Goal: Check status: Check status

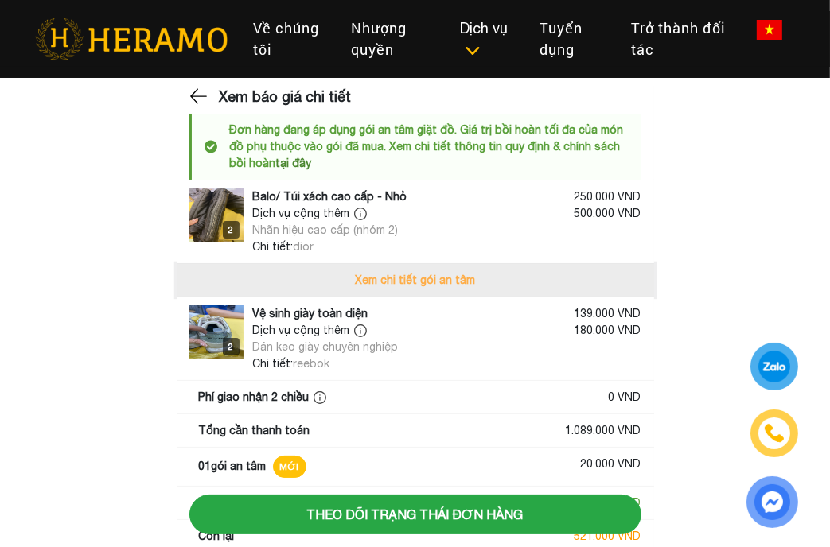
click at [430, 292] on button "Xem chi tiết gói an tâm" at bounding box center [415, 280] width 477 height 33
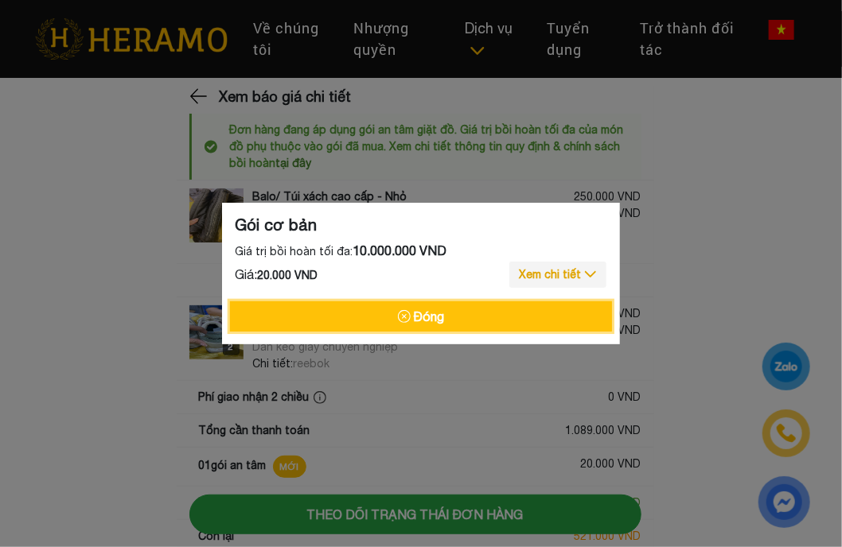
click at [442, 316] on button "Đóng" at bounding box center [421, 317] width 382 height 30
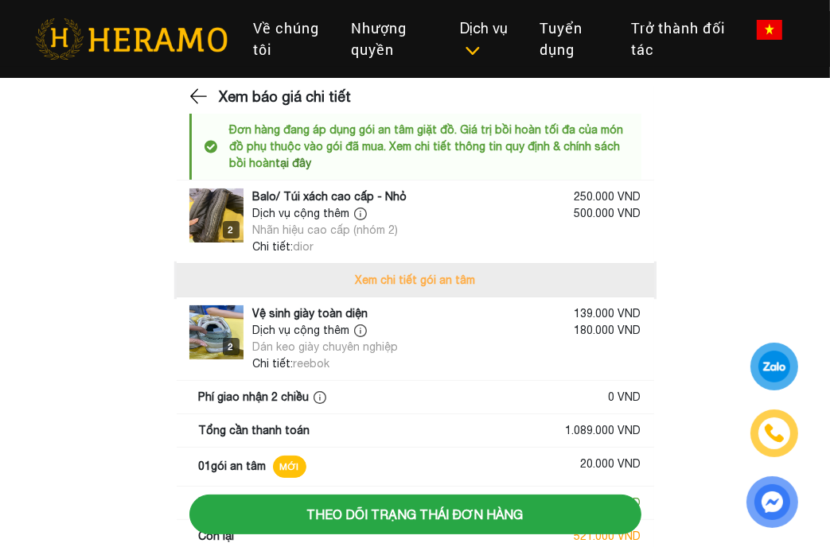
click at [438, 282] on button "Xem chi tiết gói an tâm" at bounding box center [415, 280] width 477 height 33
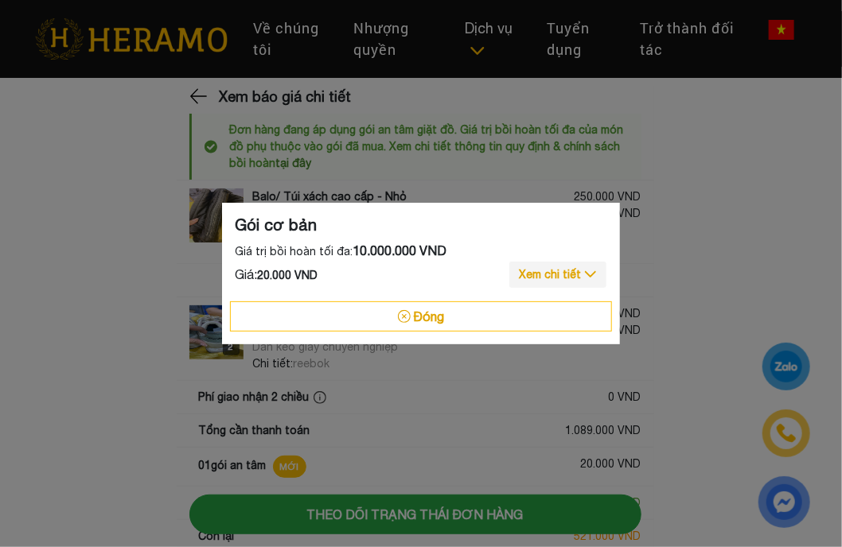
click at [444, 396] on div "Gói cơ bản Giá trị bồi hoàn tối đa: 10.000.000 VND Giá: 20.000 VND Xem chi tiết…" at bounding box center [421, 273] width 842 height 547
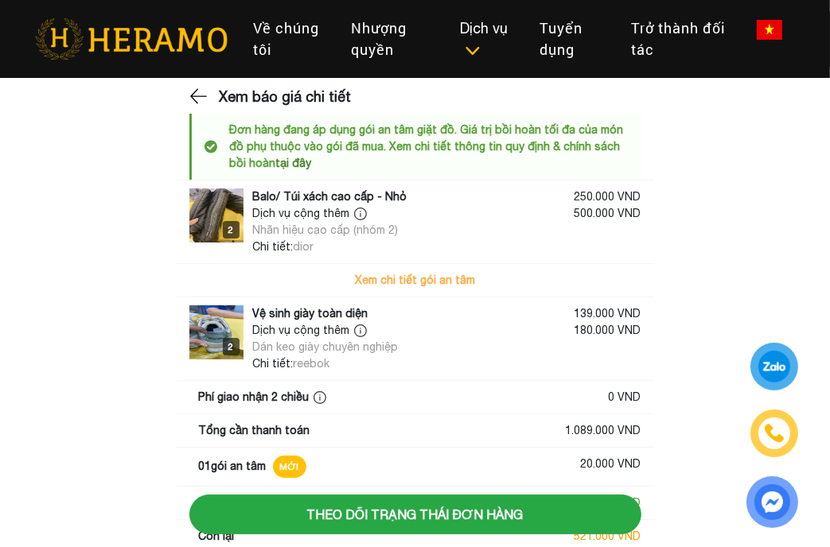
click at [204, 213] on img at bounding box center [216, 216] width 54 height 54
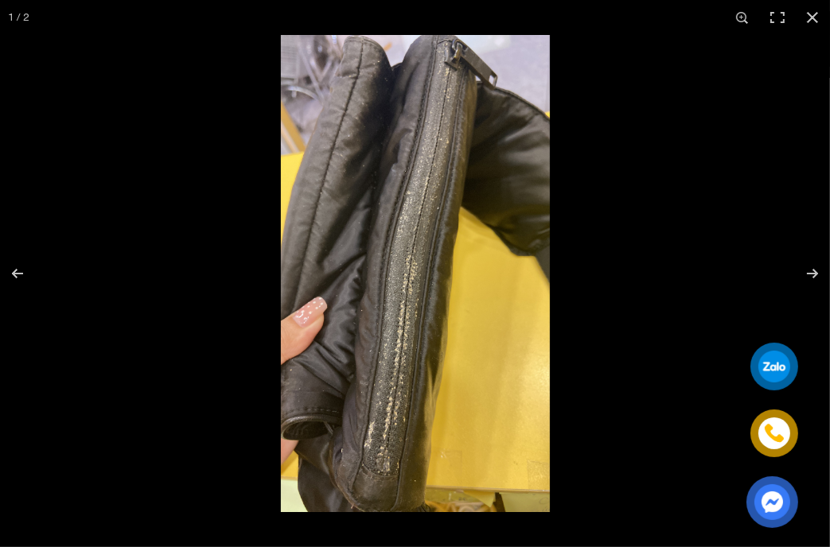
click at [614, 251] on img at bounding box center [415, 273] width 477 height 477
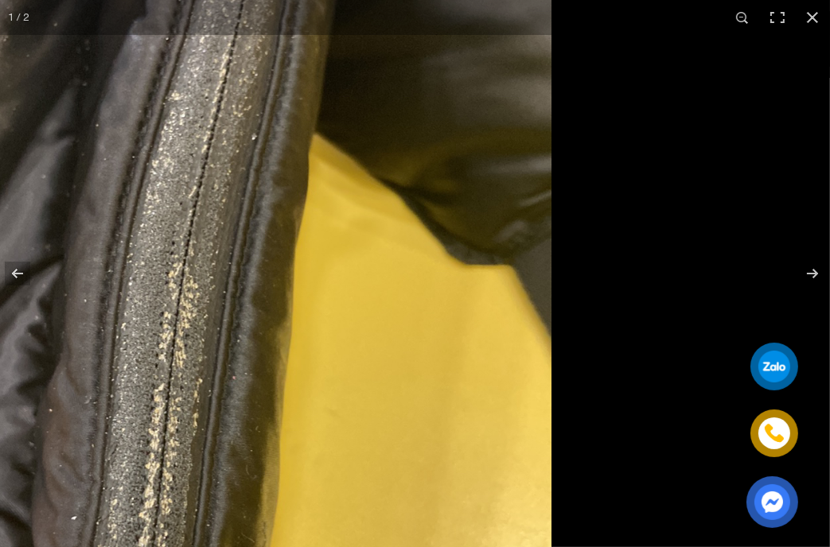
click at [635, 228] on img at bounding box center [193, 311] width 1273 height 1273
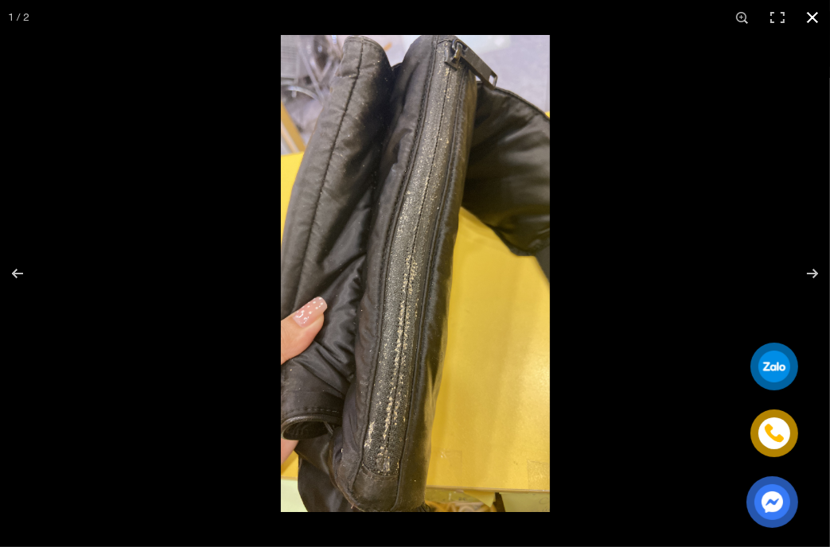
click at [804, 18] on button "button" at bounding box center [812, 17] width 35 height 35
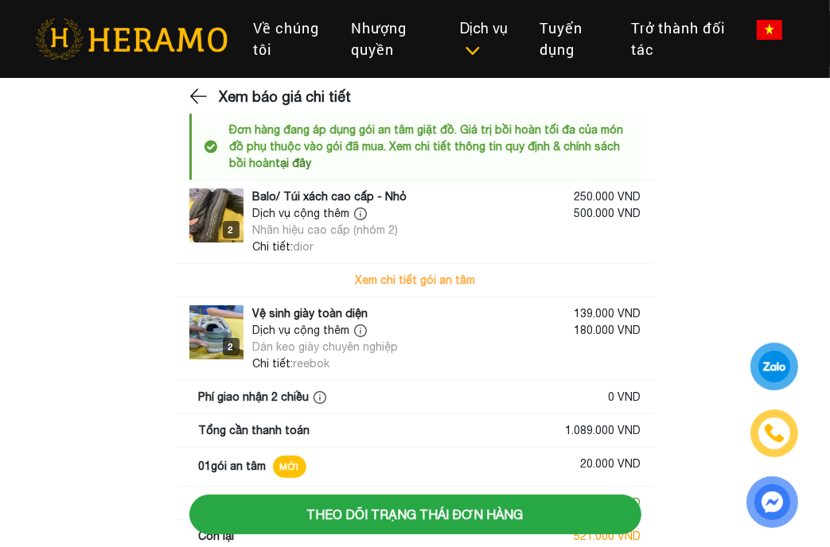
click at [349, 211] on div "Dịch vụ cộng thêm" at bounding box center [326, 213] width 146 height 17
click at [219, 219] on img at bounding box center [216, 216] width 54 height 54
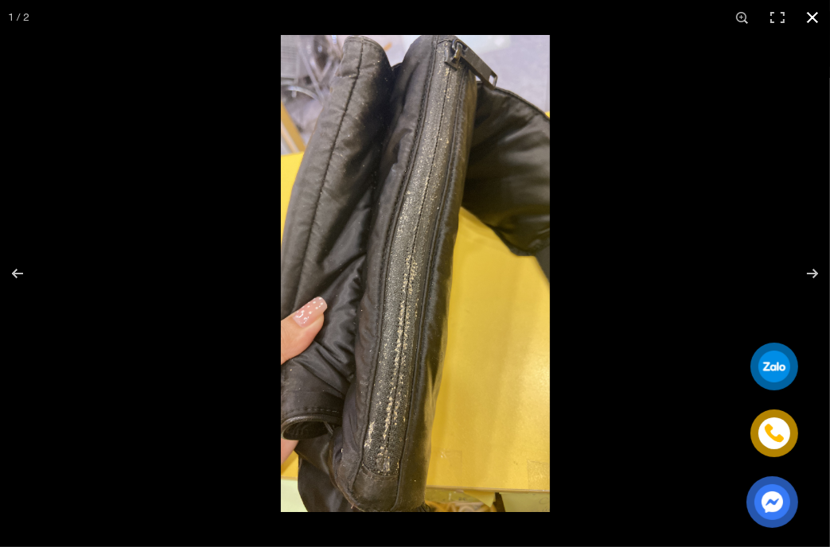
click at [665, 254] on div at bounding box center [592, 308] width 830 height 547
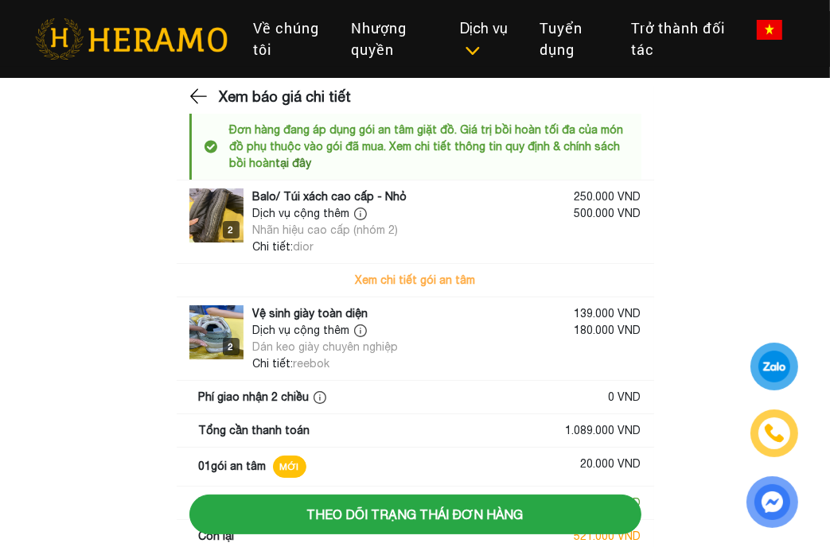
click at [338, 239] on div "Chi tiết: dior" at bounding box center [447, 247] width 388 height 17
click at [401, 225] on div "Dịch vụ cộng thêm Nhãn hiệu cao cấp (nhóm 2) 500.000 VND" at bounding box center [447, 221] width 388 height 33
